Goal: Check status

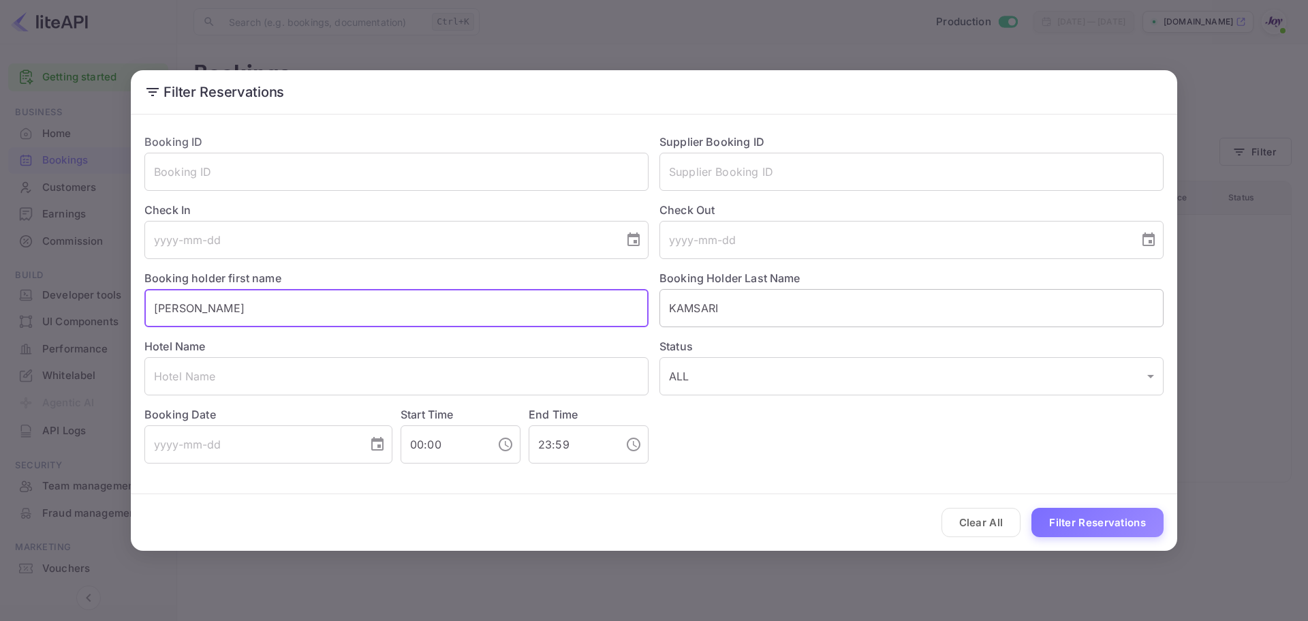
type input "[PERSON_NAME]"
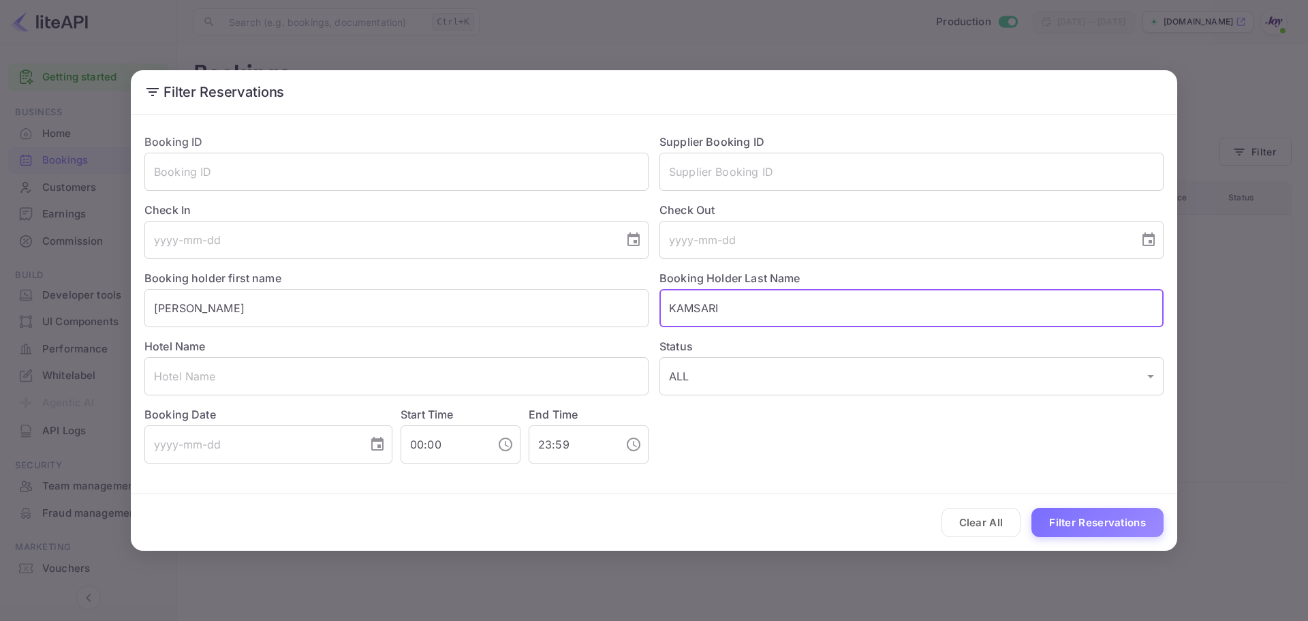
click at [740, 311] on input "KAMSARI" at bounding box center [912, 308] width 504 height 38
paste input "[PERSON_NAME]"
type input "[PERSON_NAME]"
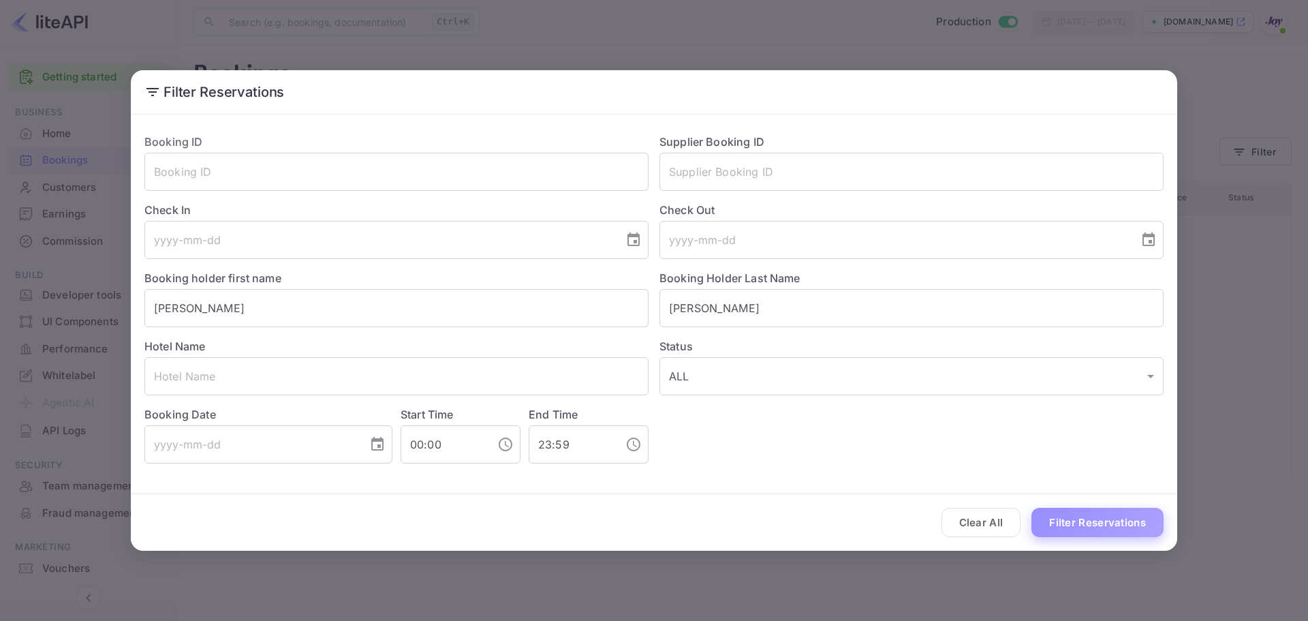
click at [1096, 523] on button "Filter Reservations" at bounding box center [1098, 522] width 132 height 29
click at [1072, 524] on button "Filter Reservations" at bounding box center [1098, 522] width 132 height 29
click at [1148, 519] on button "Filter Reservations" at bounding box center [1098, 522] width 132 height 29
click at [1147, 519] on button "Filter Reservations" at bounding box center [1098, 522] width 132 height 29
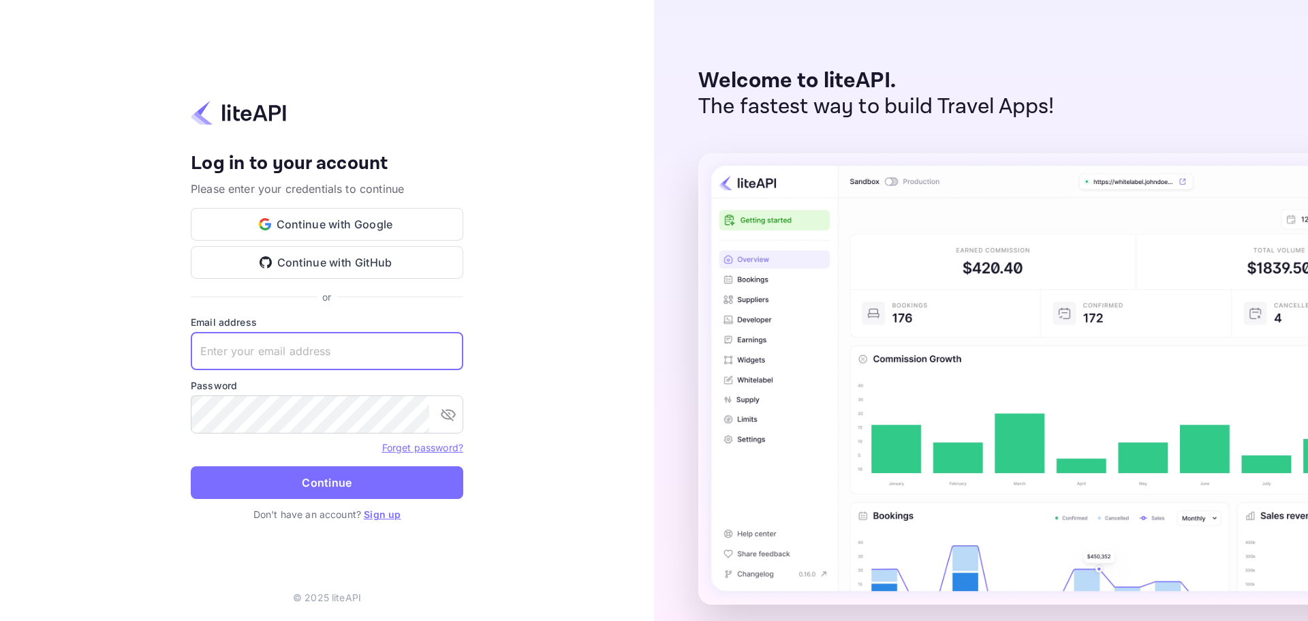
click at [269, 347] on input "text" at bounding box center [327, 351] width 273 height 38
paste input "aubrey.ruiz@withjoy.com"
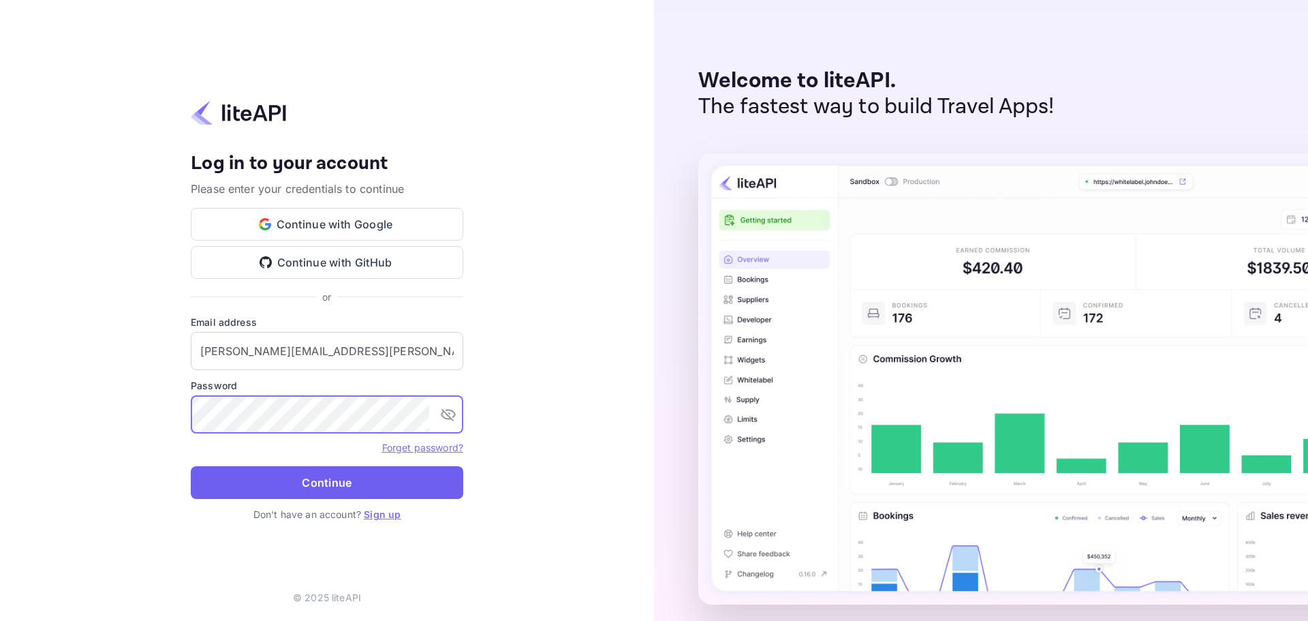
click at [341, 482] on button "Continue" at bounding box center [327, 482] width 273 height 33
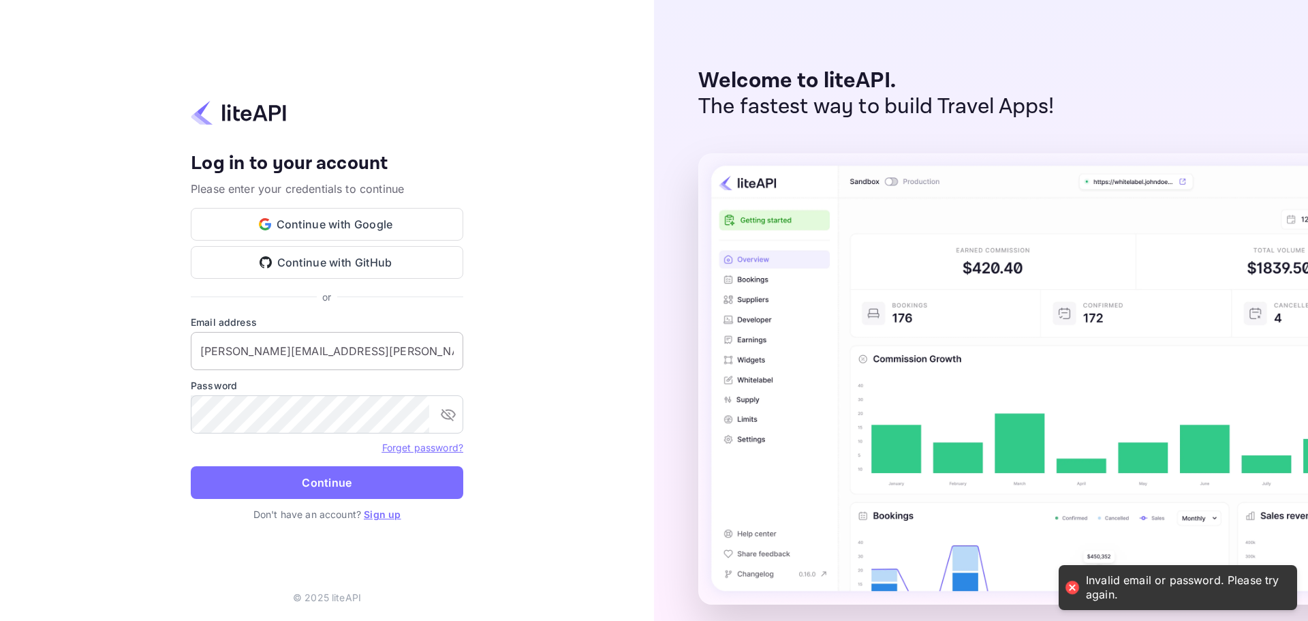
drag, startPoint x: 198, startPoint y: 348, endPoint x: 214, endPoint y: 352, distance: 16.2
click at [198, 348] on input "aubrey.ruiz@withjoy.com" at bounding box center [327, 351] width 273 height 38
click at [379, 355] on input "aubrey.ruiz@withjoy.com" at bounding box center [327, 351] width 273 height 38
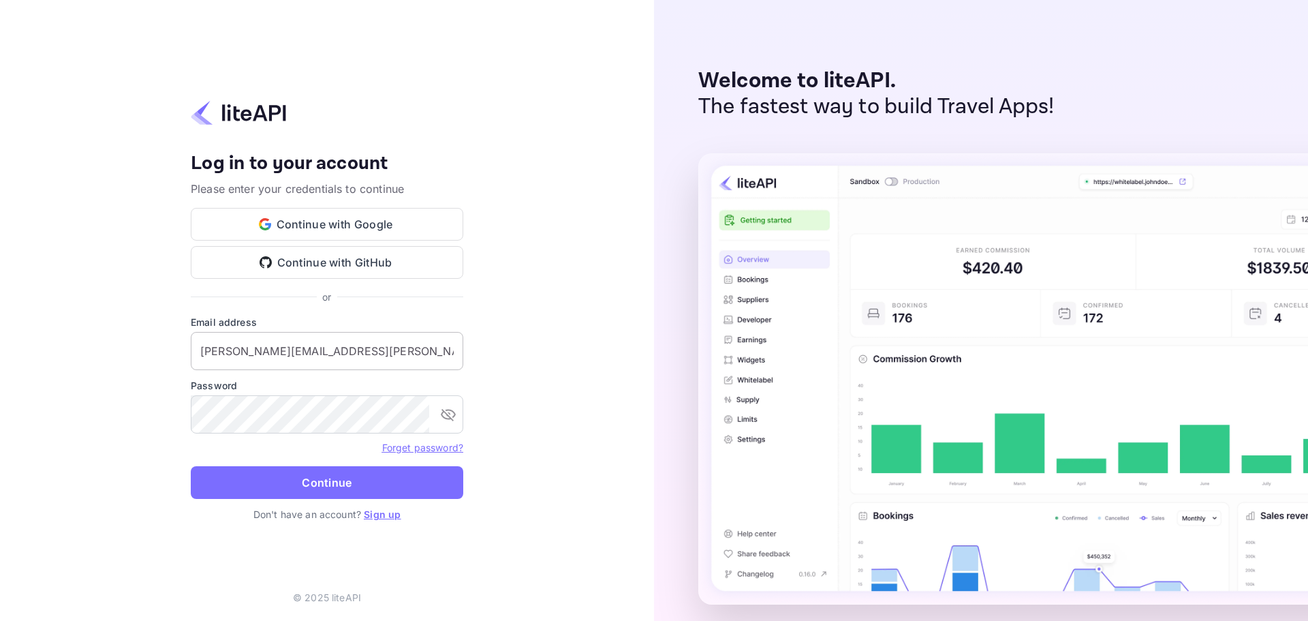
click at [271, 339] on input "aubrey.ruiz@withjoy.com" at bounding box center [327, 351] width 273 height 38
paste input "services"
type input "services@withjoy.com"
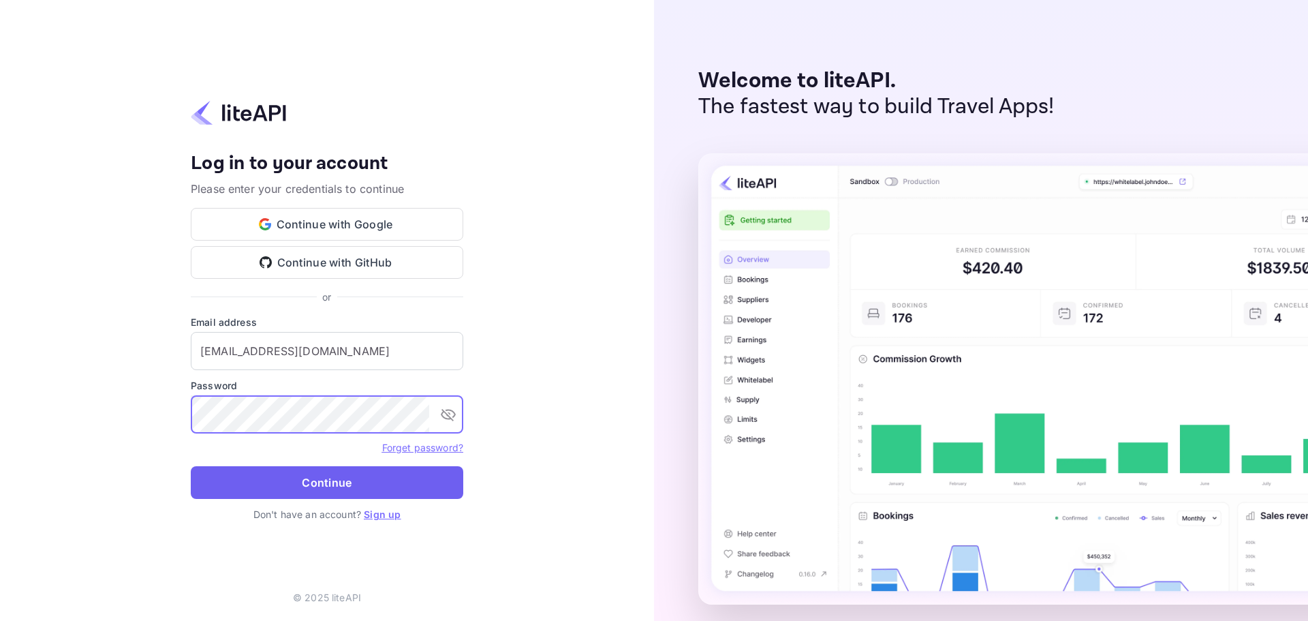
click at [332, 473] on button "Continue" at bounding box center [327, 482] width 273 height 33
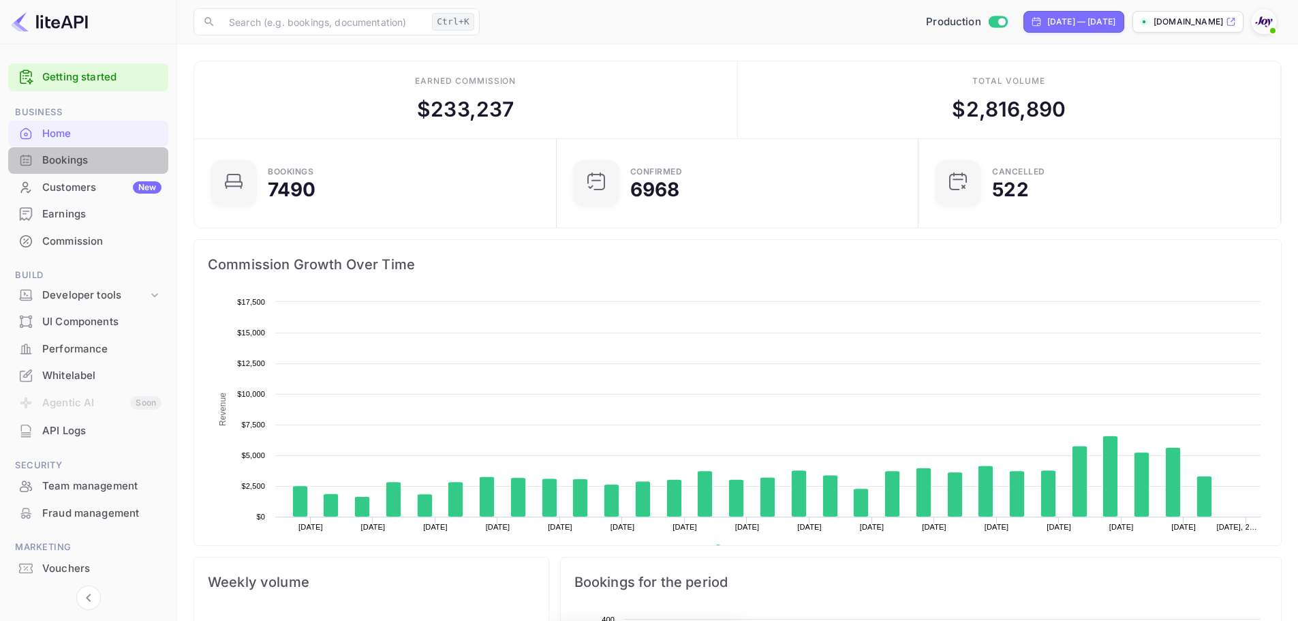
click at [55, 155] on div "Bookings" at bounding box center [101, 161] width 119 height 16
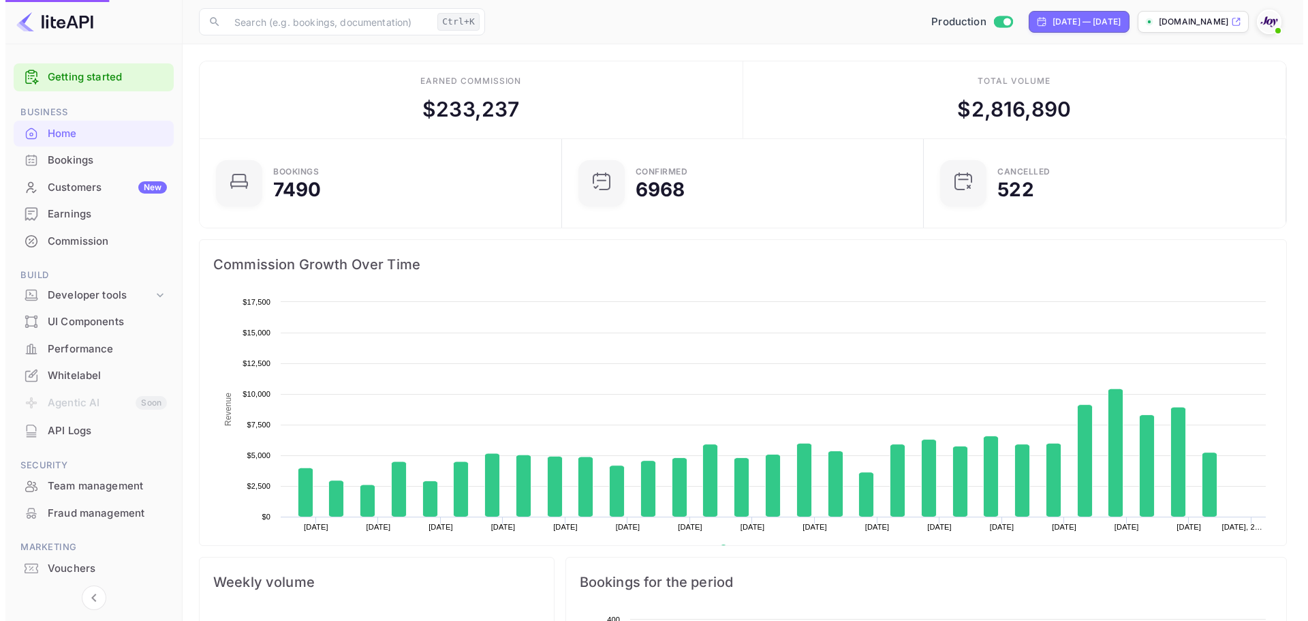
scroll to position [211, 343]
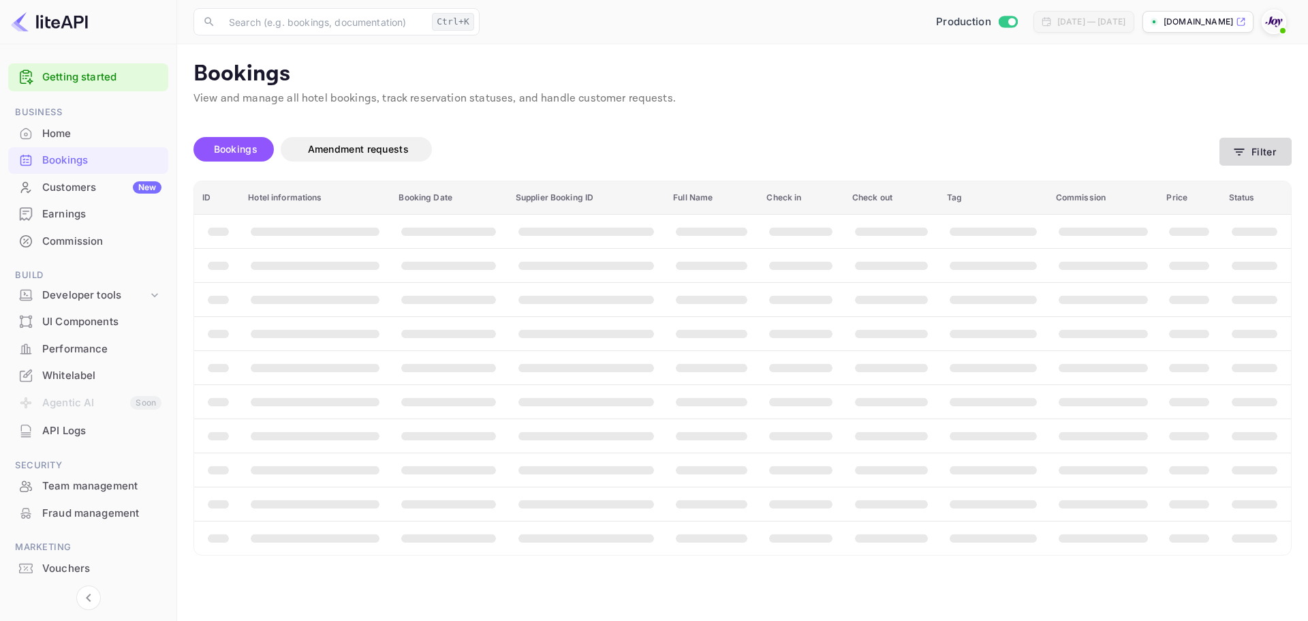
click at [1243, 141] on button "Filter" at bounding box center [1256, 152] width 72 height 28
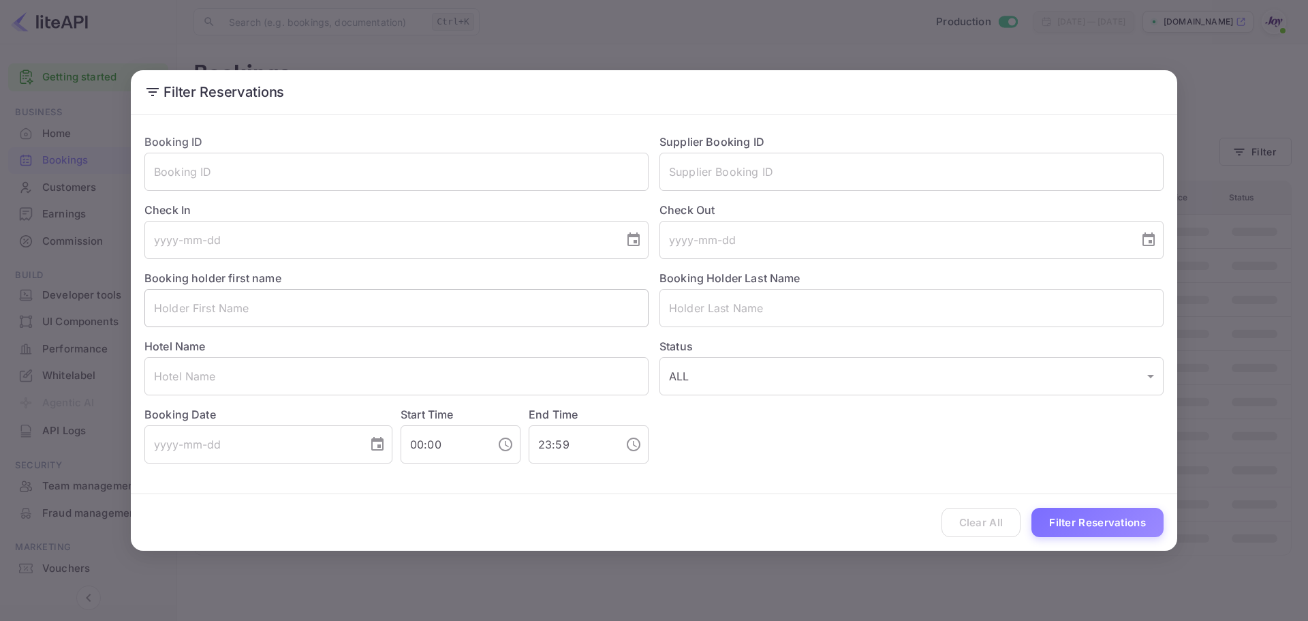
click at [252, 313] on input "text" at bounding box center [396, 308] width 504 height 38
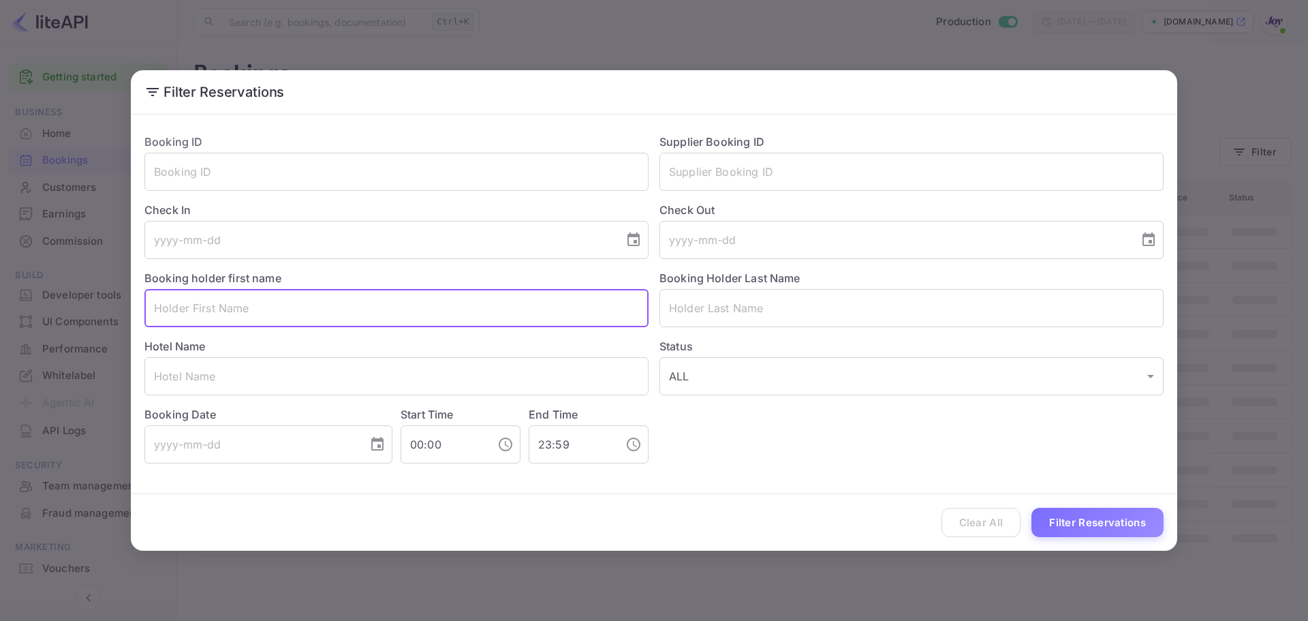
paste input "Peter Thompson"
drag, startPoint x: 187, startPoint y: 309, endPoint x: 275, endPoint y: 317, distance: 88.3
click at [275, 317] on input "Peter Thompson" at bounding box center [396, 308] width 504 height 38
type input "[PERSON_NAME]"
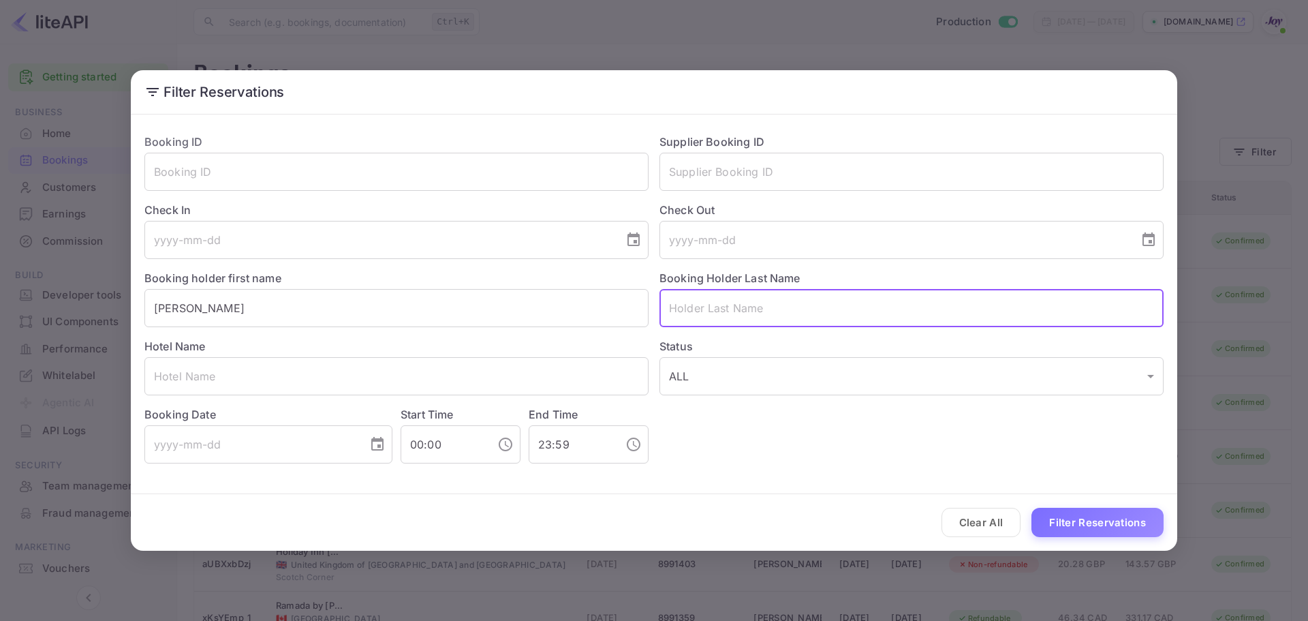
click at [762, 307] on input "text" at bounding box center [912, 308] width 504 height 38
paste input "[PERSON_NAME]"
type input "[PERSON_NAME]"
click at [1109, 527] on button "Filter Reservations" at bounding box center [1098, 522] width 132 height 29
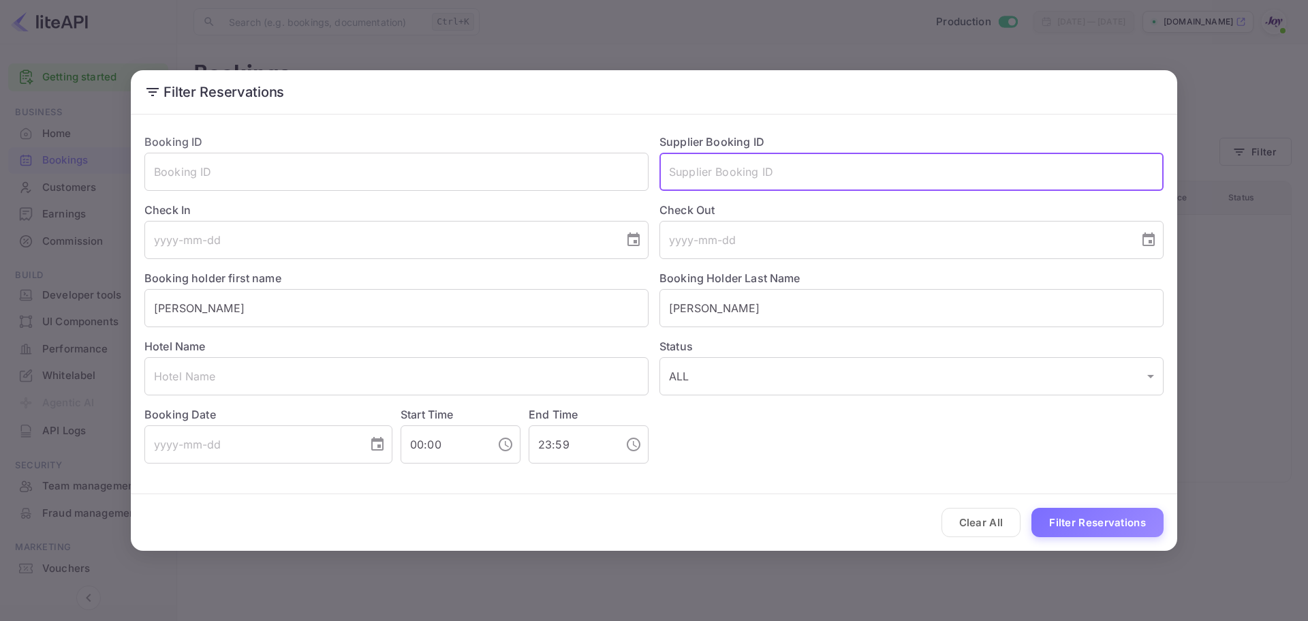
click at [729, 168] on input "text" at bounding box center [912, 172] width 504 height 38
click at [775, 171] on input "text" at bounding box center [912, 172] width 504 height 38
paste input "7898521"
type input "7898521"
click at [1137, 532] on button "Filter Reservations" at bounding box center [1098, 522] width 132 height 29
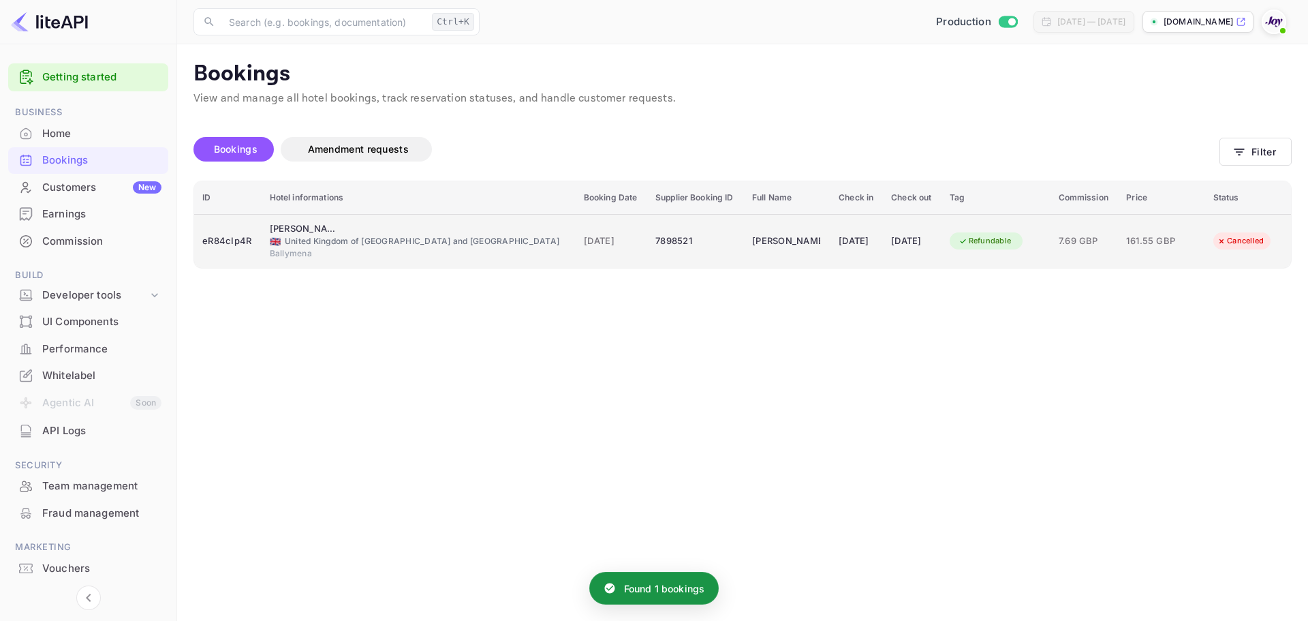
click at [275, 246] on span "🇬🇧" at bounding box center [275, 241] width 11 height 9
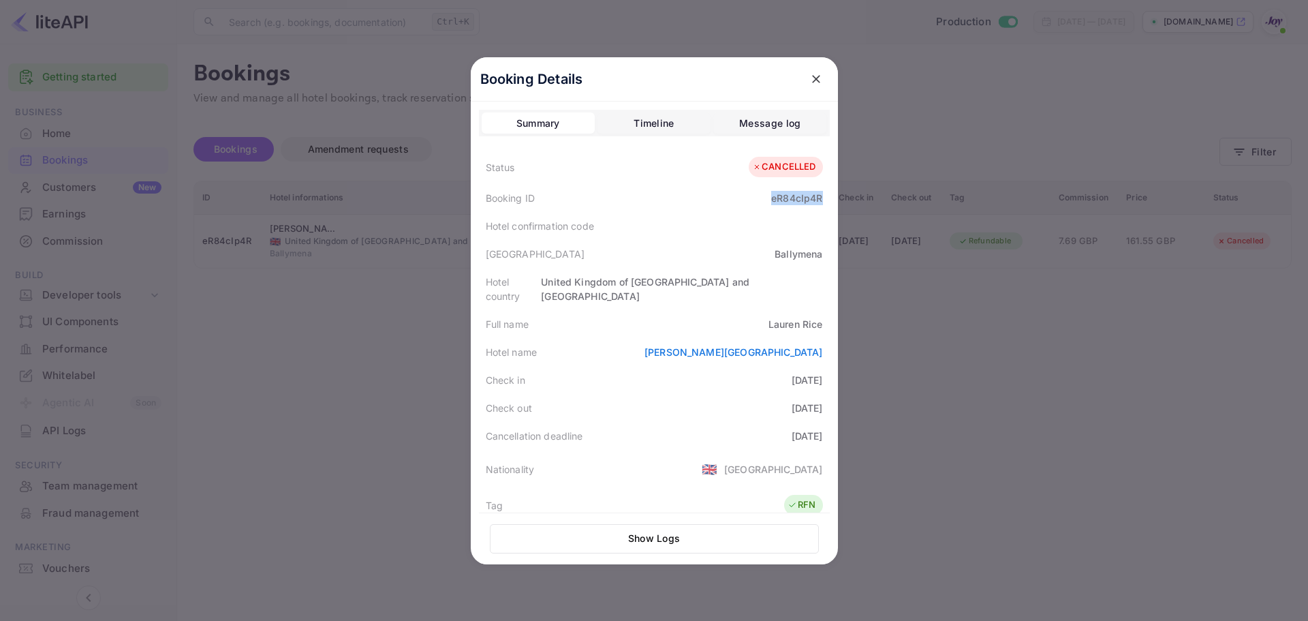
drag, startPoint x: 763, startPoint y: 200, endPoint x: 824, endPoint y: 198, distance: 60.7
click at [824, 198] on div "Booking ID eR84cIp4R" at bounding box center [654, 198] width 351 height 28
copy div "eR84cIp4R"
drag, startPoint x: 797, startPoint y: 310, endPoint x: 822, endPoint y: 312, distance: 24.6
click at [822, 312] on div "Full name Lauren Rice" at bounding box center [654, 324] width 351 height 28
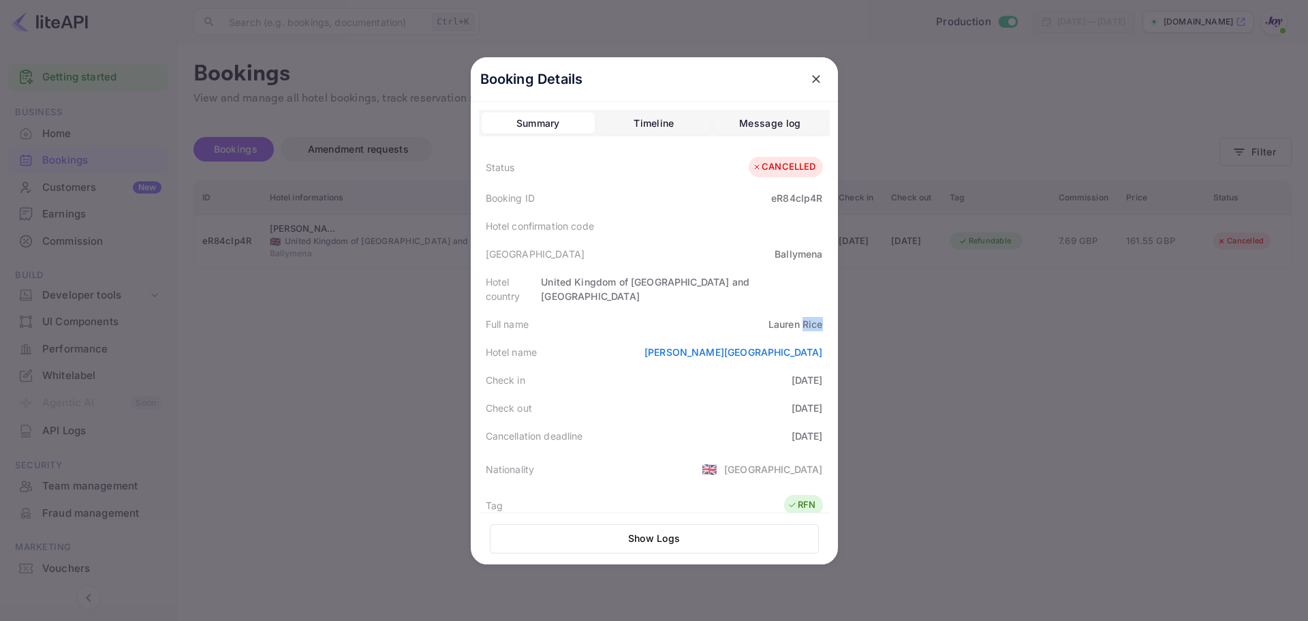
copy div "Rice"
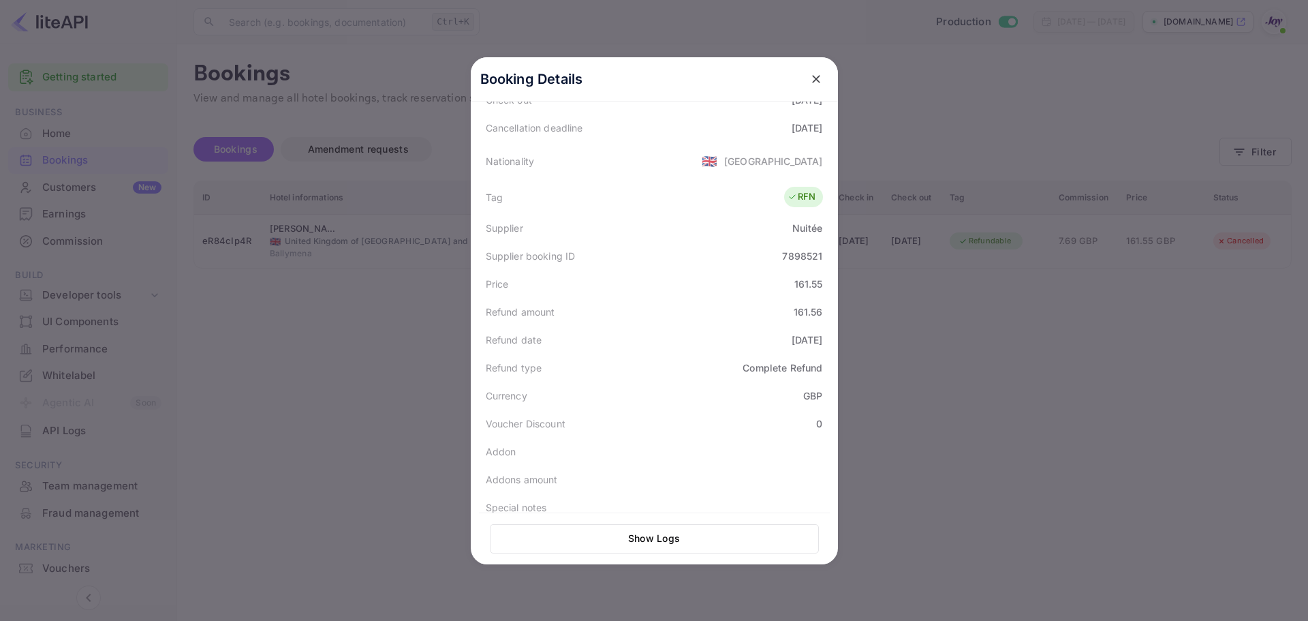
click at [1144, 411] on div at bounding box center [654, 310] width 1308 height 621
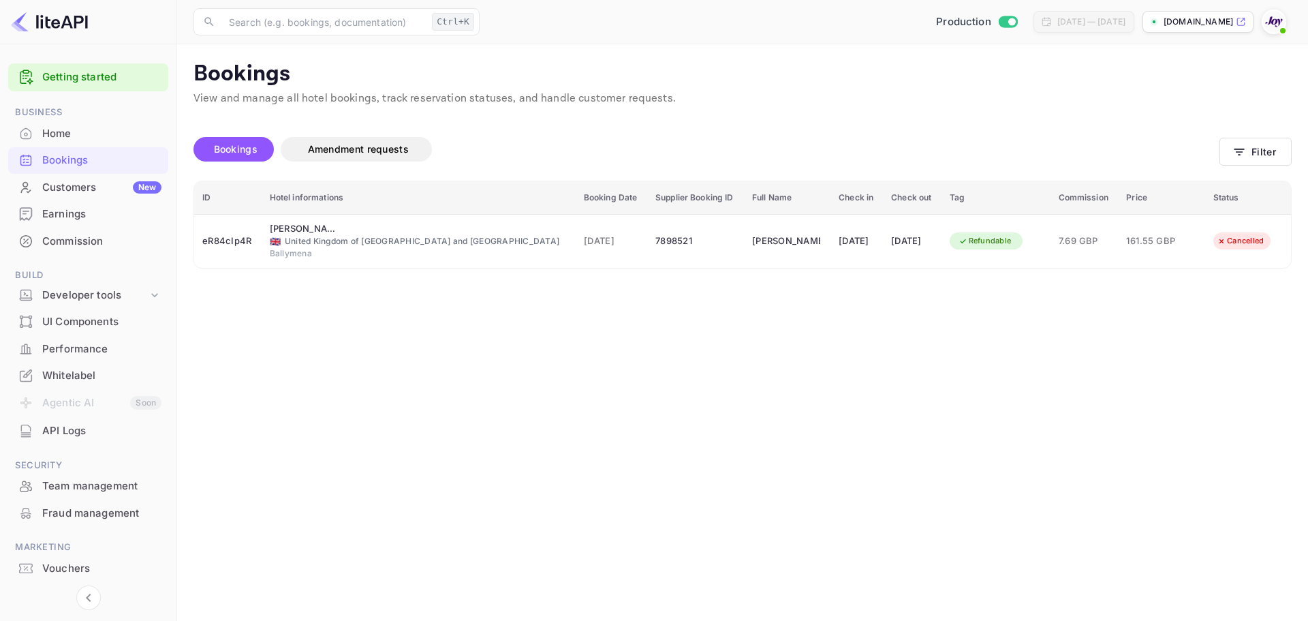
click at [1261, 136] on div "Bookings Amendment requests Filter" at bounding box center [743, 151] width 1099 height 57
click at [1244, 152] on icon "button" at bounding box center [1240, 152] width 14 height 14
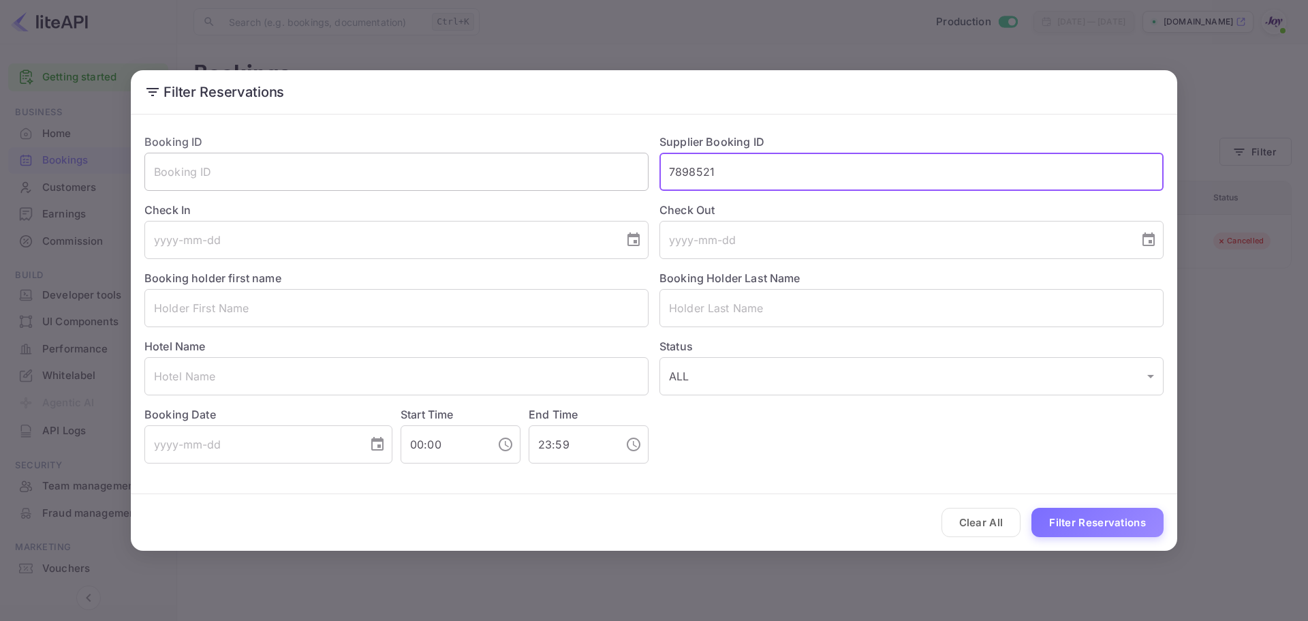
drag, startPoint x: 728, startPoint y: 174, endPoint x: 587, endPoint y: 174, distance: 140.4
click at [587, 174] on div "Booking ID ​ Supplier Booking ID 7898521 ​ Check In ​ Check Out ​ Booking holde…" at bounding box center [649, 293] width 1030 height 341
click at [264, 304] on input "text" at bounding box center [396, 308] width 504 height 38
paste input "Patricia Elizabeth Bacaltos"
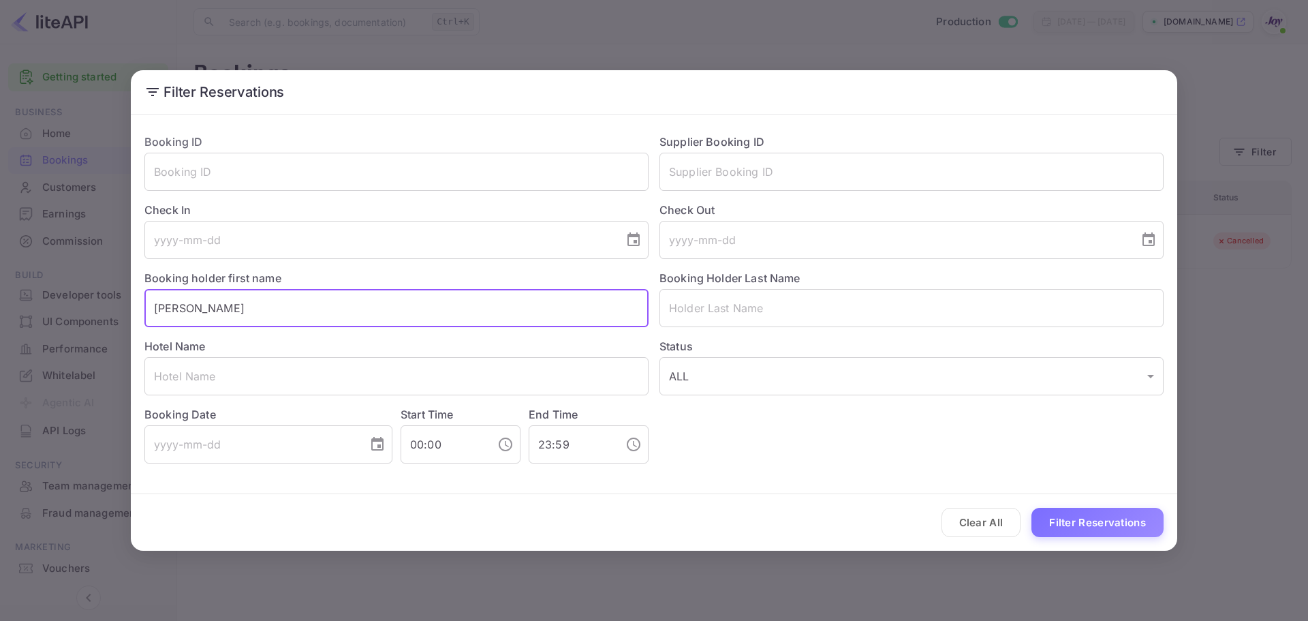
drag, startPoint x: 247, startPoint y: 306, endPoint x: 341, endPoint y: 311, distance: 94.2
click at [341, 311] on input "Patricia Elizabeth Bacaltos" at bounding box center [396, 308] width 504 height 38
type input "Patricia Elizabeth"
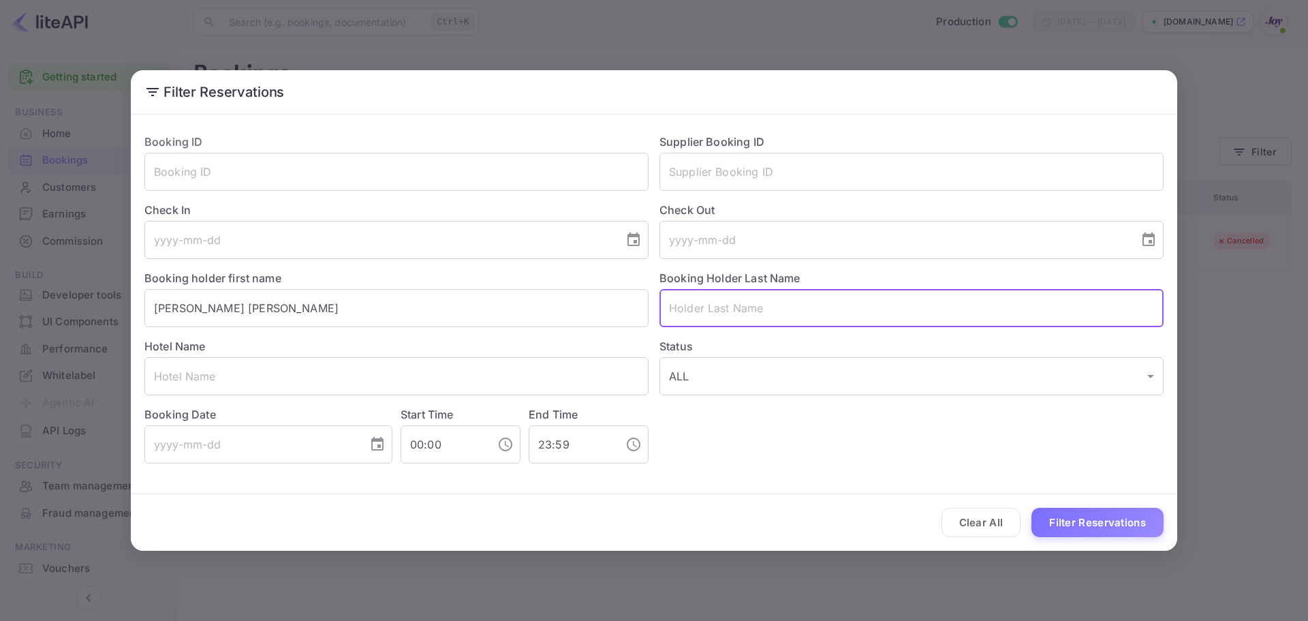
click at [739, 306] on input "text" at bounding box center [912, 308] width 504 height 38
paste input "Bacaltos"
type input "Bacaltos"
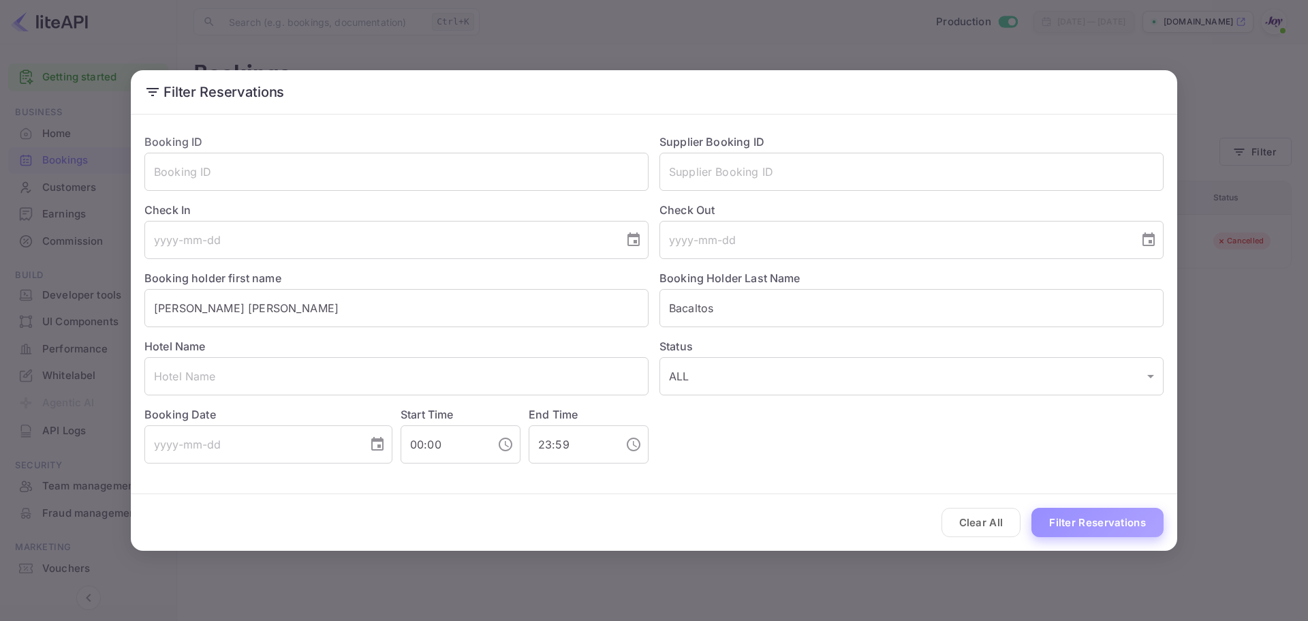
click at [1129, 529] on button "Filter Reservations" at bounding box center [1098, 522] width 132 height 29
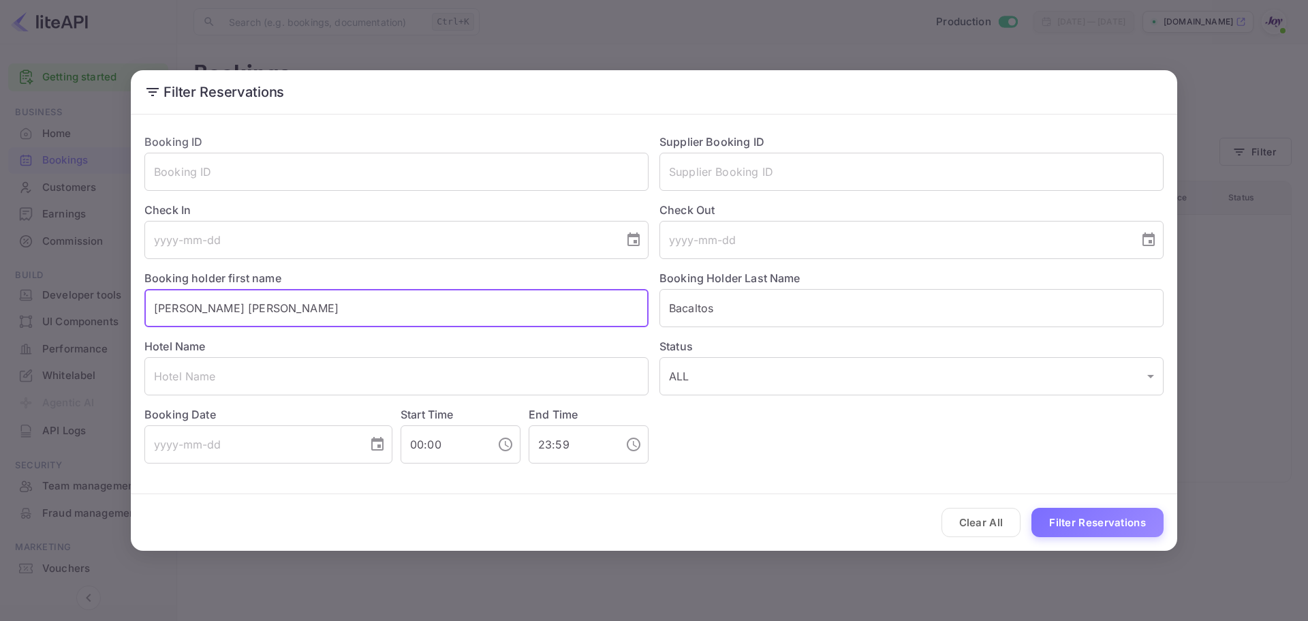
drag, startPoint x: 299, startPoint y: 309, endPoint x: 31, endPoint y: 306, distance: 267.8
click at [31, 306] on div "Filter Reservations Booking ID ​ Supplier Booking ID ​ Check In ​ Check Out ​ B…" at bounding box center [654, 310] width 1308 height 621
click at [1078, 523] on button "Filter Reservations" at bounding box center [1098, 522] width 132 height 29
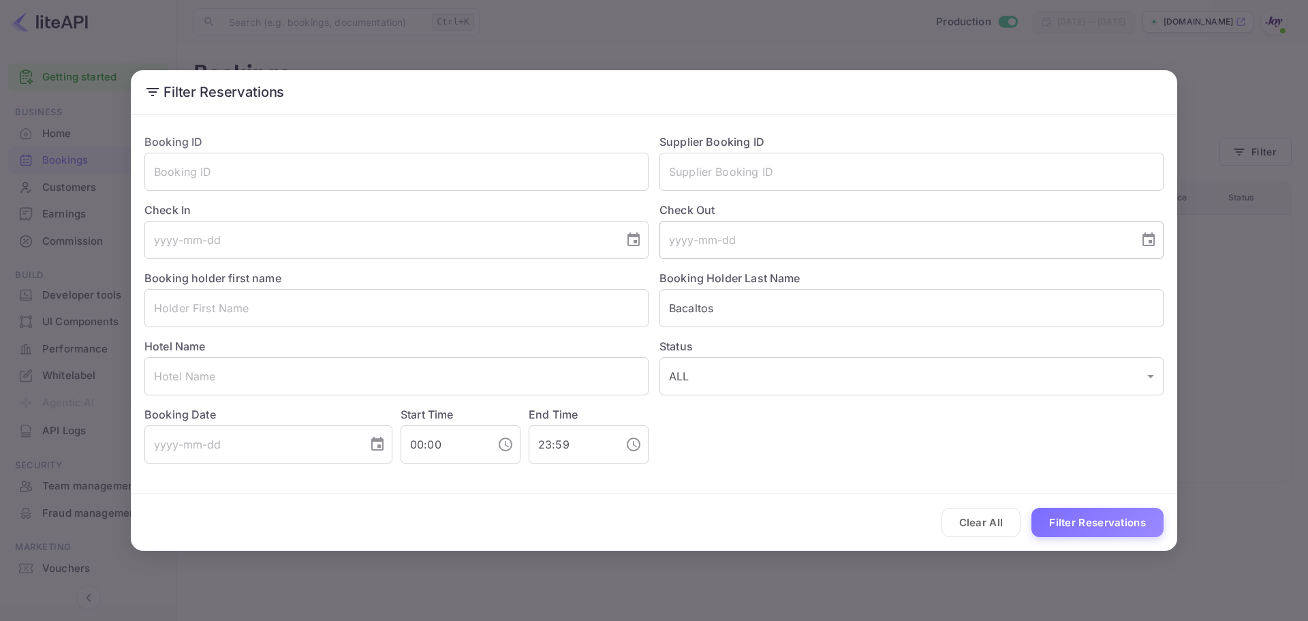
click at [734, 245] on input "tel" at bounding box center [895, 240] width 470 height 38
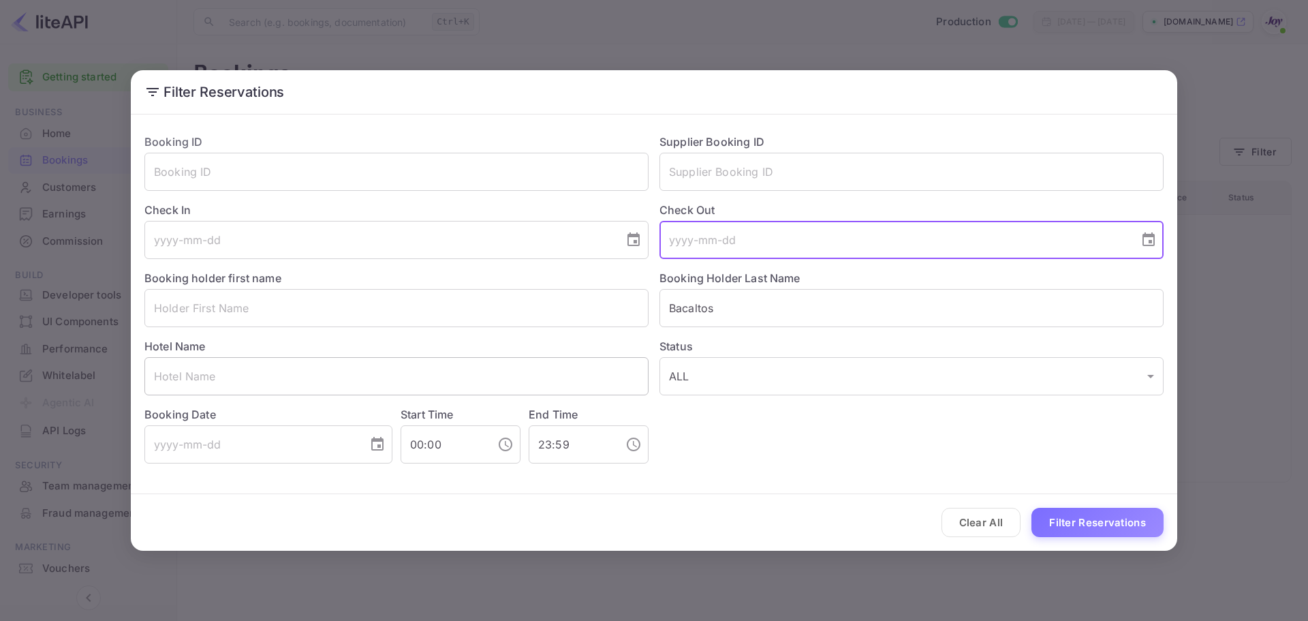
click at [275, 372] on input "text" at bounding box center [396, 376] width 504 height 38
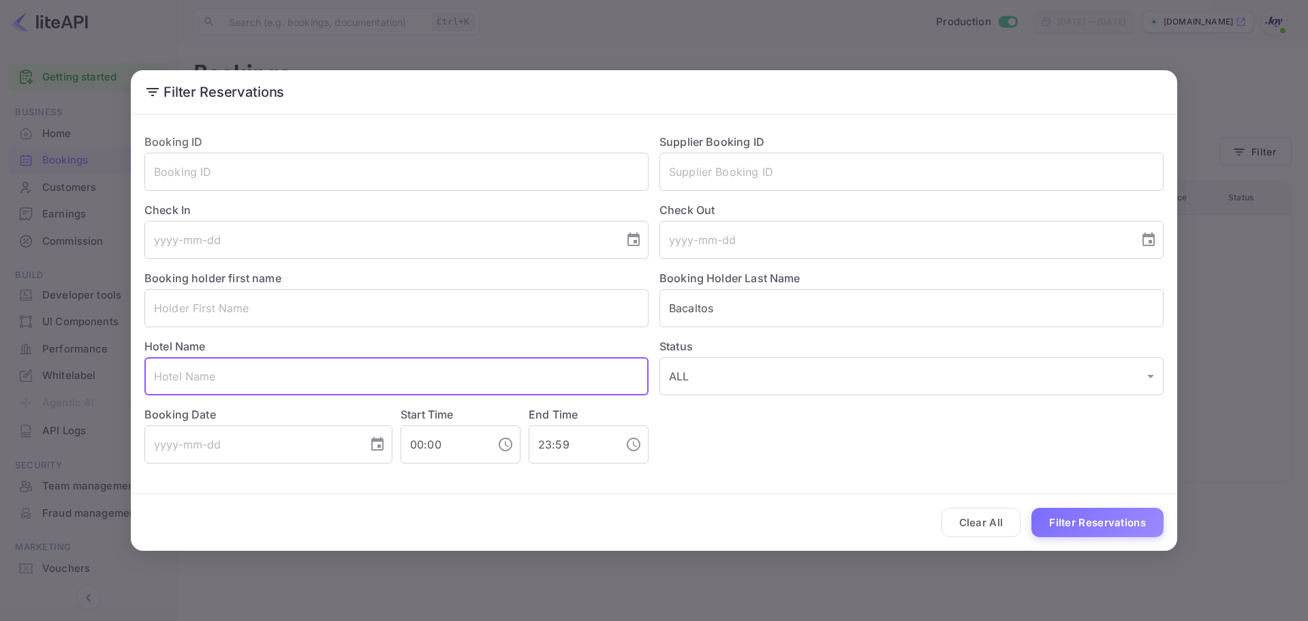
paste input "Marriott Cancun"
type input "Marriott Cancun"
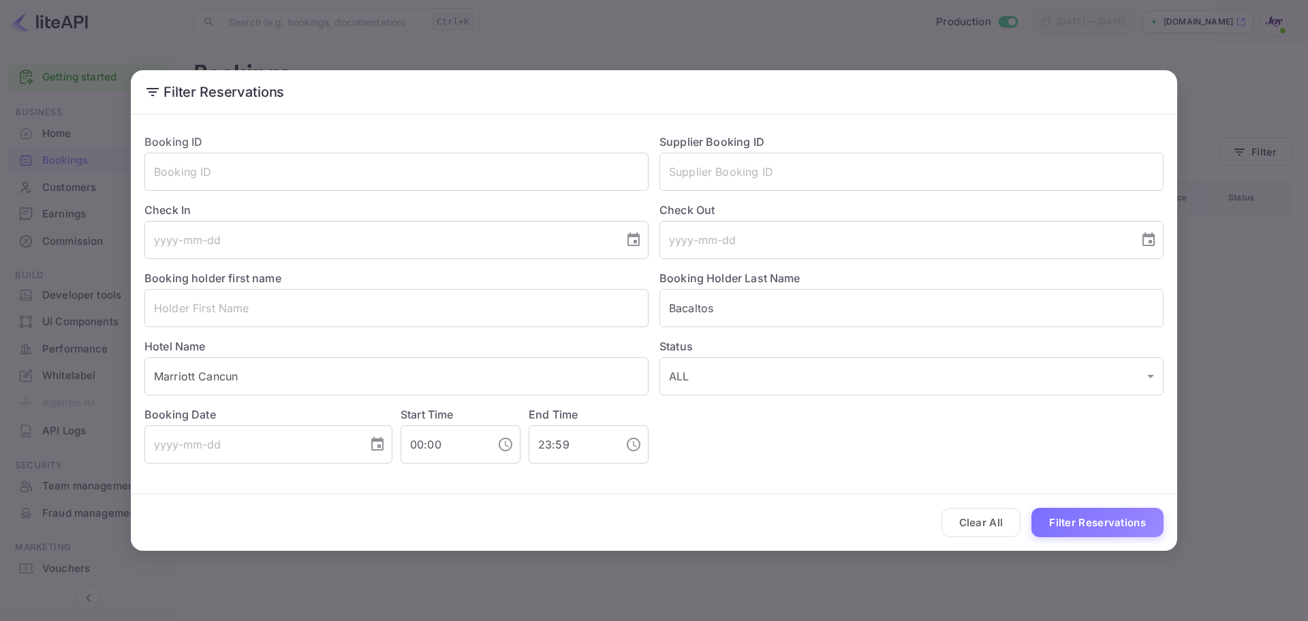
click at [310, 277] on div "Booking holder first name ​" at bounding box center [391, 293] width 515 height 68
click at [1114, 515] on button "Filter Reservations" at bounding box center [1098, 522] width 132 height 29
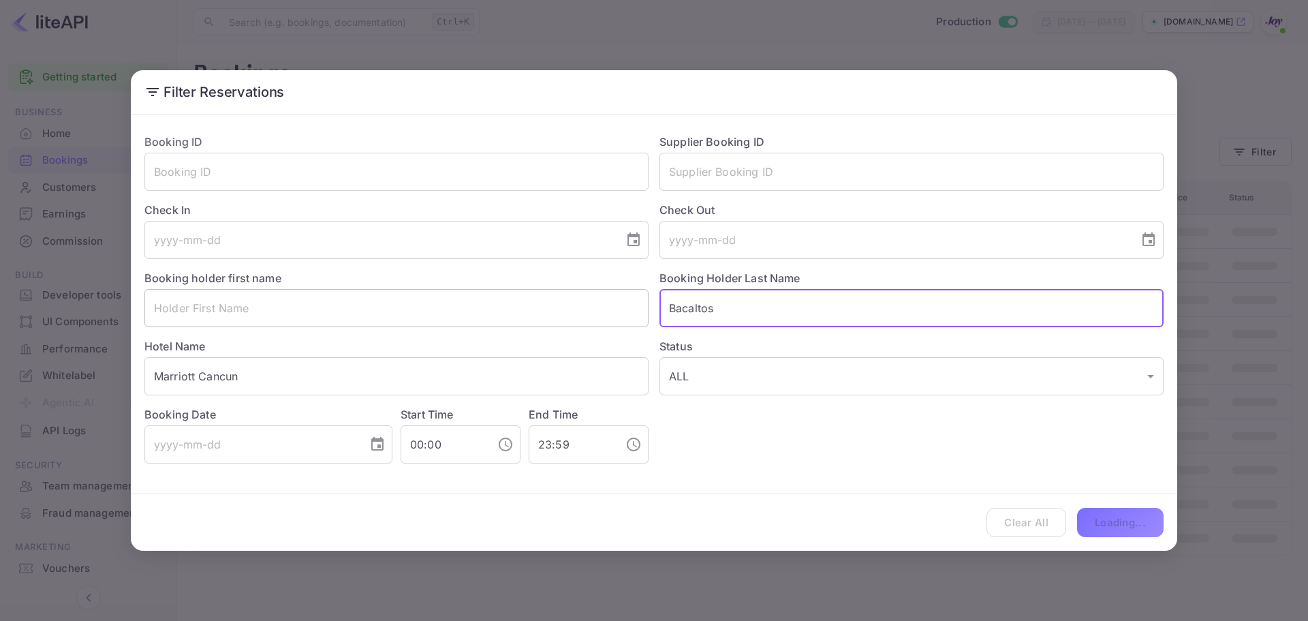
drag, startPoint x: 666, startPoint y: 306, endPoint x: 552, endPoint y: 296, distance: 114.9
click at [552, 296] on div "Booking ID ​ Supplier Booking ID ​ Check In ​ Check Out ​ Booking holder first …" at bounding box center [649, 293] width 1030 height 341
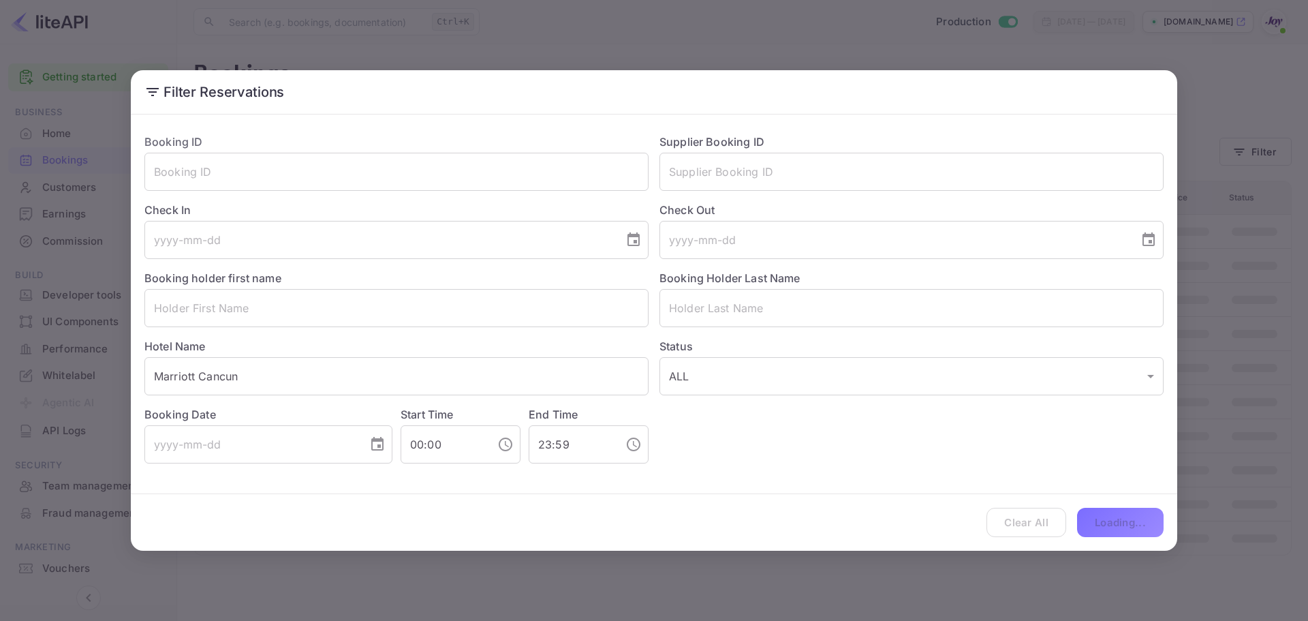
click at [1120, 523] on div "Clear All Loading..." at bounding box center [654, 522] width 1047 height 57
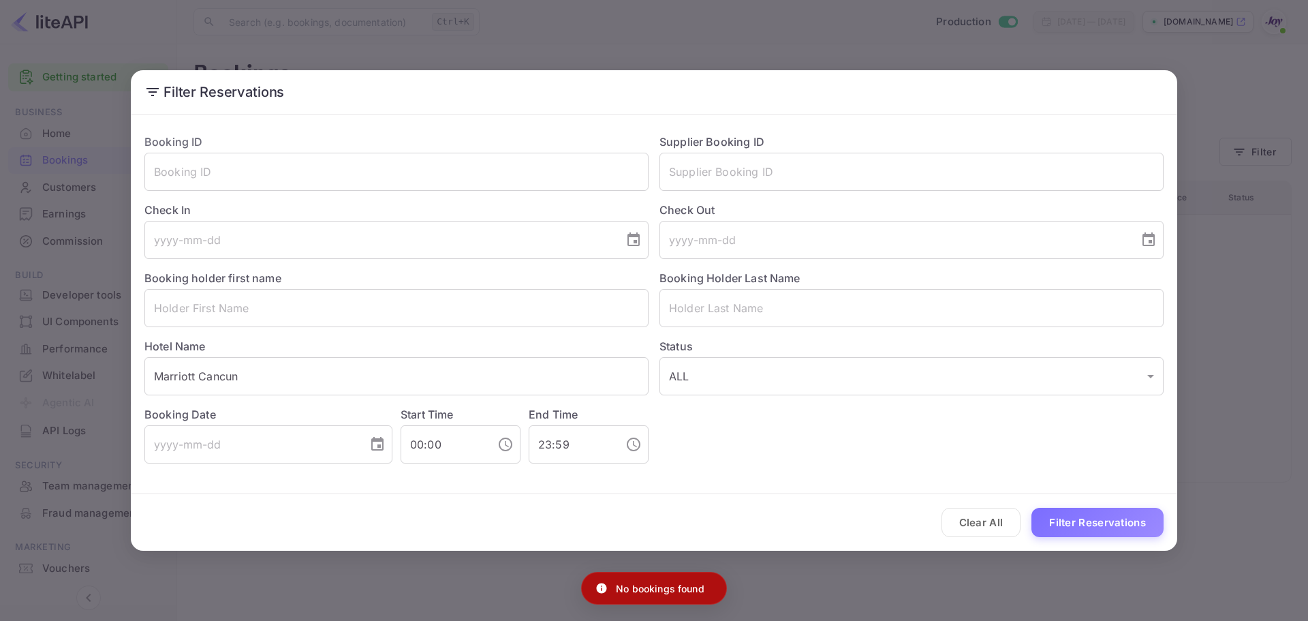
click at [1120, 523] on button "Filter Reservations" at bounding box center [1098, 522] width 132 height 29
